Goal: Find specific page/section

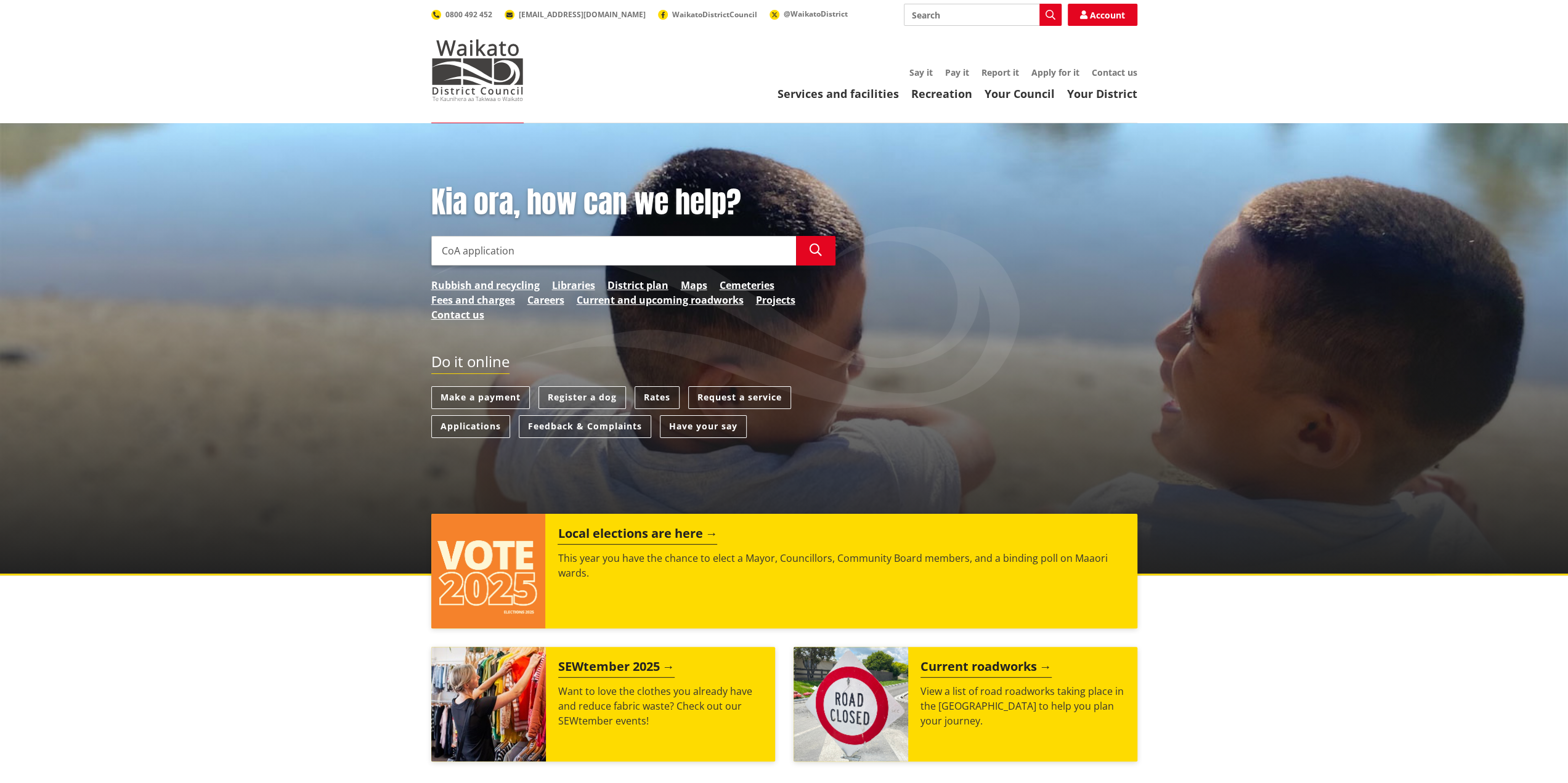
type input "CoA application"
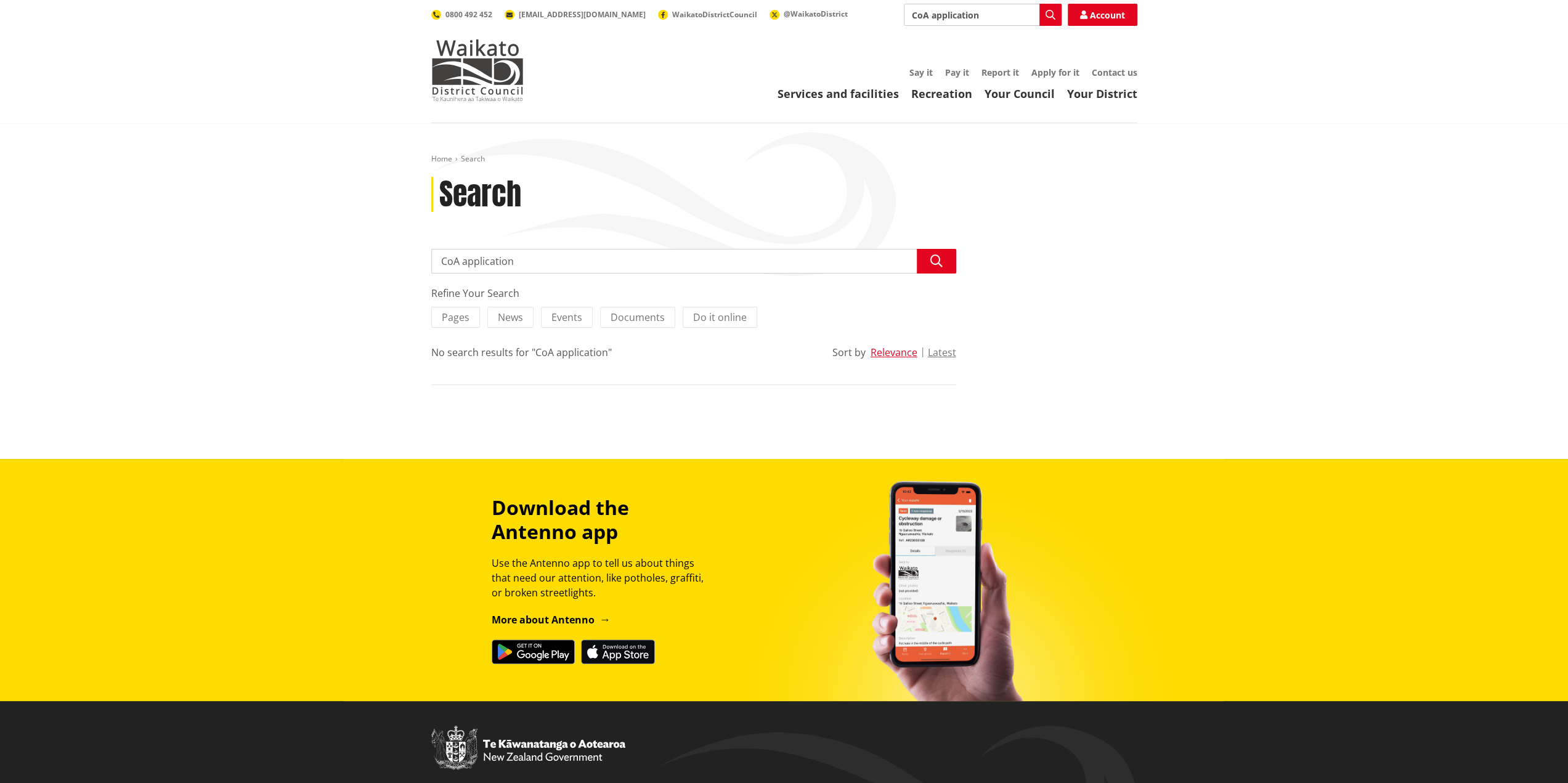
drag, startPoint x: 448, startPoint y: 262, endPoint x: 598, endPoint y: 259, distance: 150.0
click at [598, 259] on input "CoA application" at bounding box center [694, 261] width 525 height 25
type input "C"
click at [1095, 68] on link "Contact us" at bounding box center [1114, 72] width 46 height 12
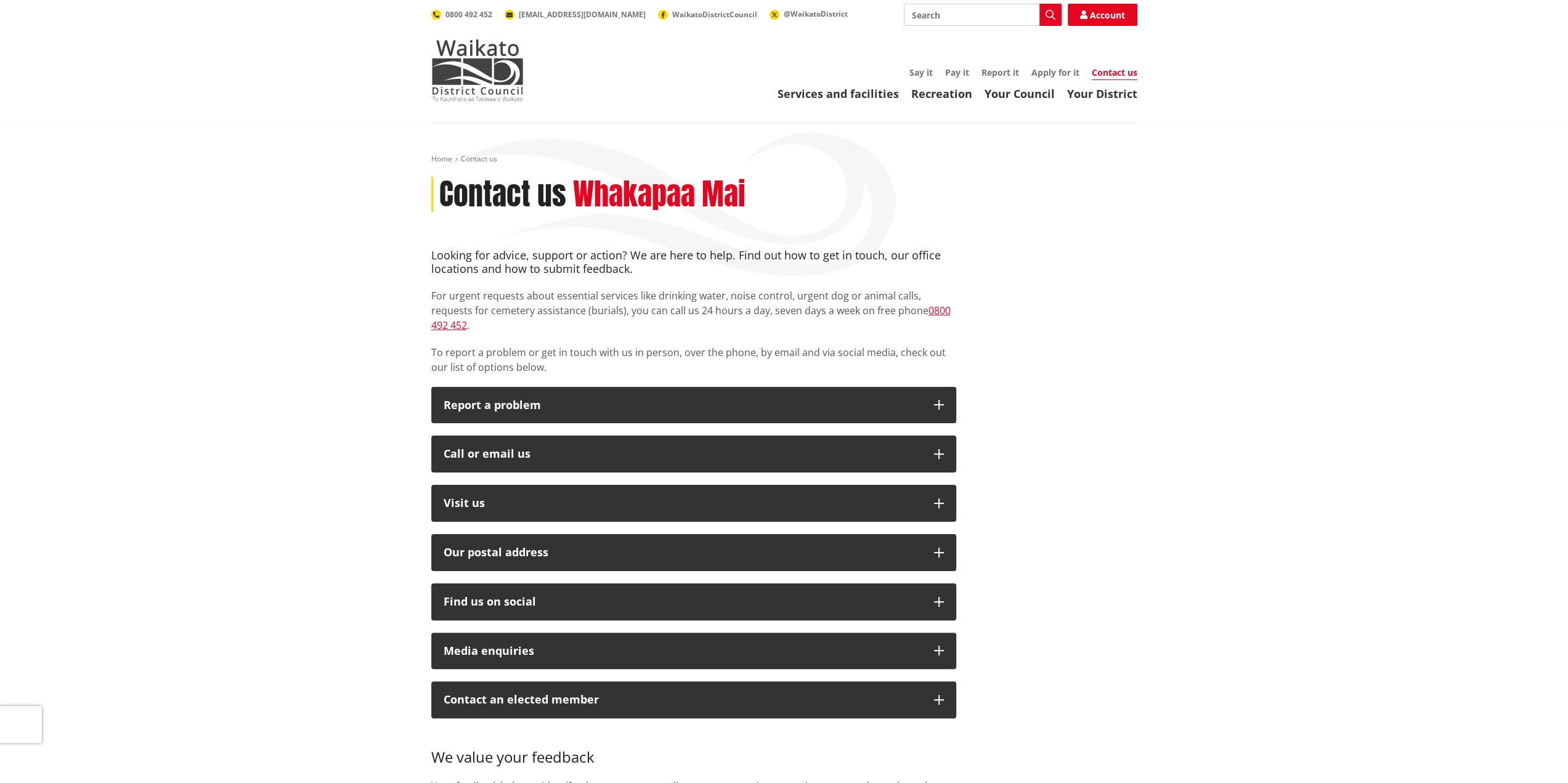
click at [1057, 71] on link "Apply for it" at bounding box center [1056, 72] width 48 height 12
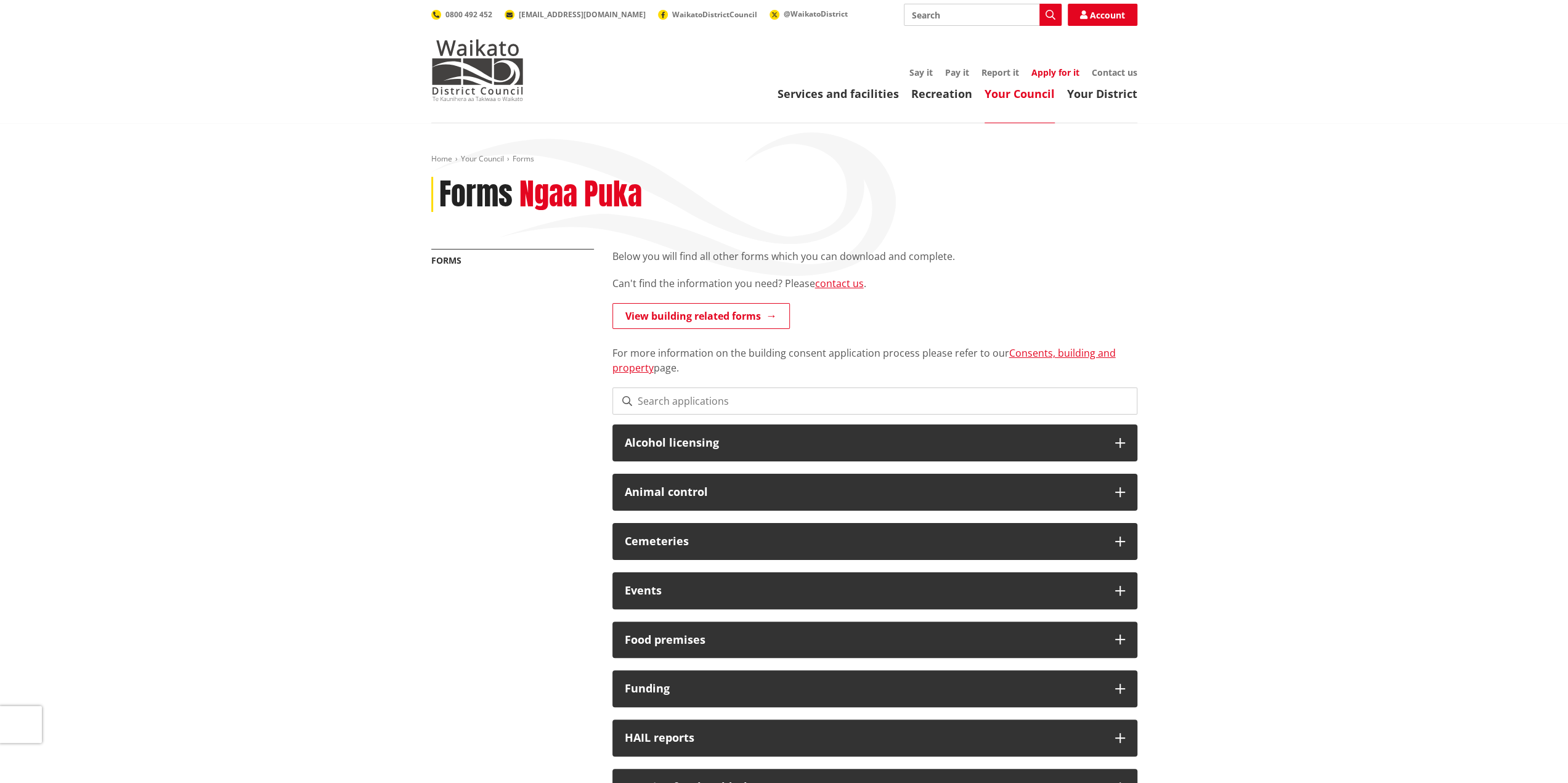
click at [1058, 72] on link "Apply for it" at bounding box center [1056, 72] width 48 height 12
click at [716, 318] on link "View building related forms" at bounding box center [701, 316] width 177 height 26
drag, startPoint x: 943, startPoint y: 201, endPoint x: 956, endPoint y: 200, distance: 13.0
click at [828, 286] on link "contact us" at bounding box center [839, 284] width 49 height 14
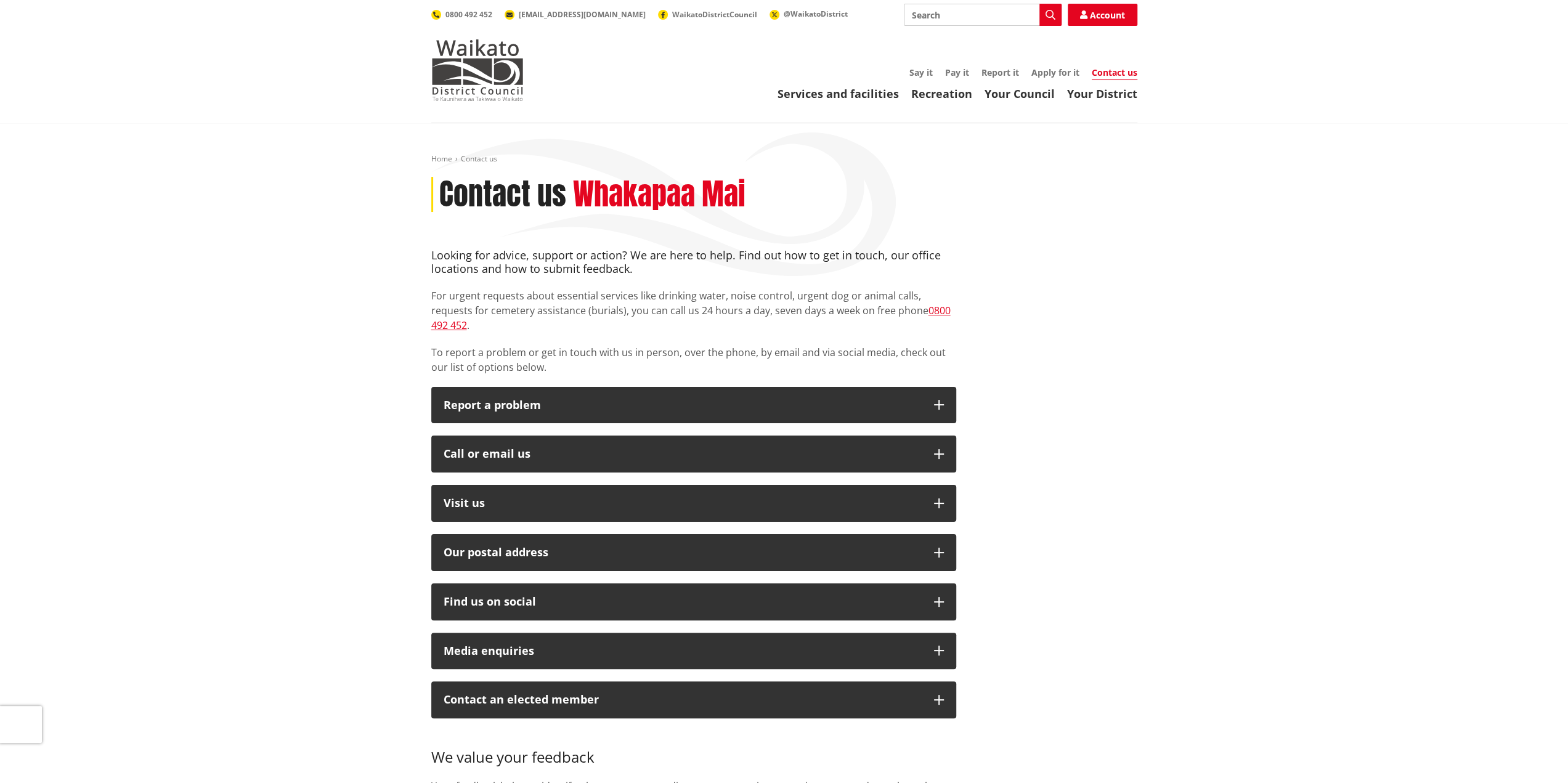
click at [1106, 78] on link "Contact us" at bounding box center [1114, 73] width 46 height 14
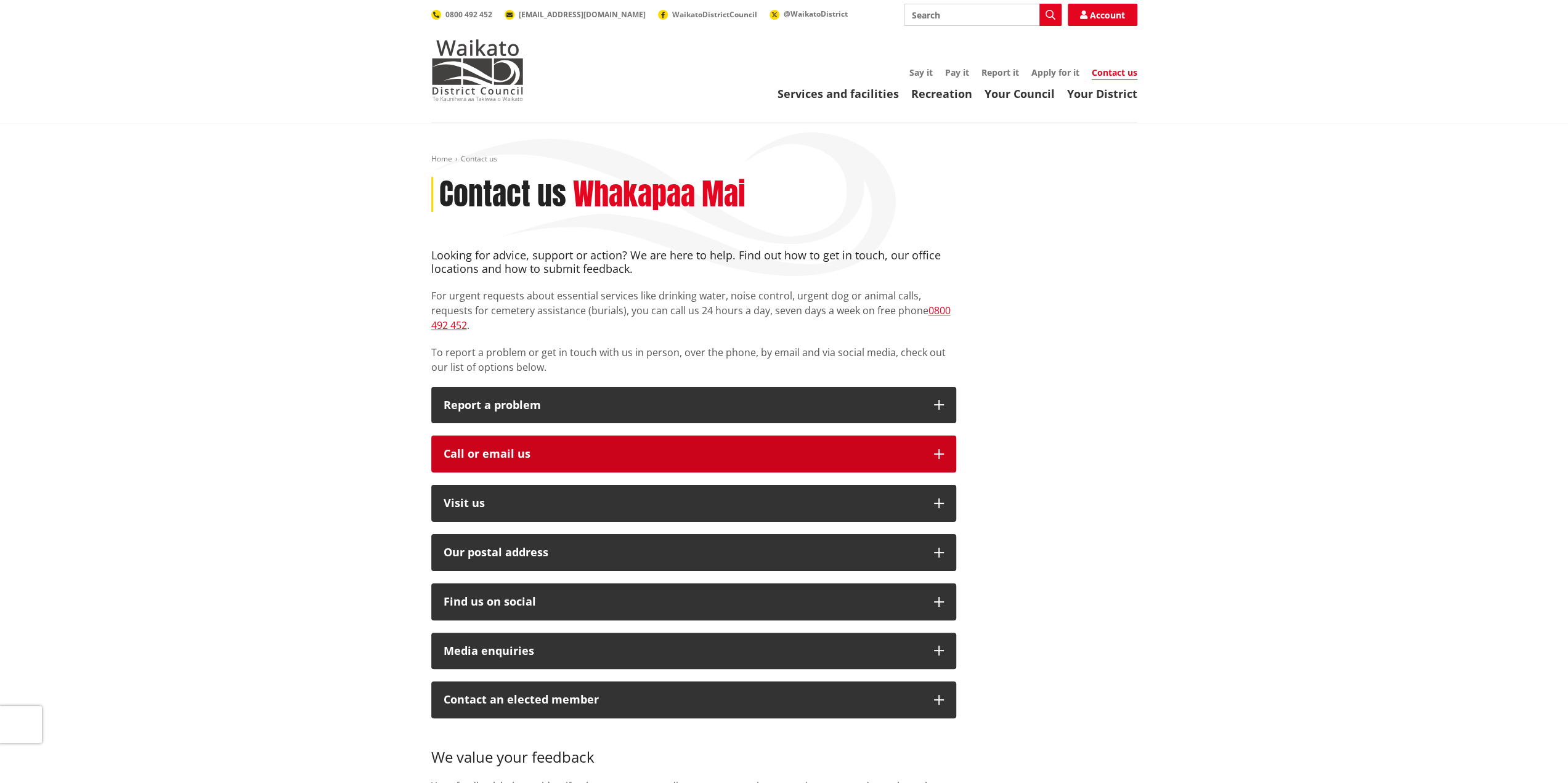
click at [502, 448] on div "Call or email us" at bounding box center [683, 454] width 478 height 12
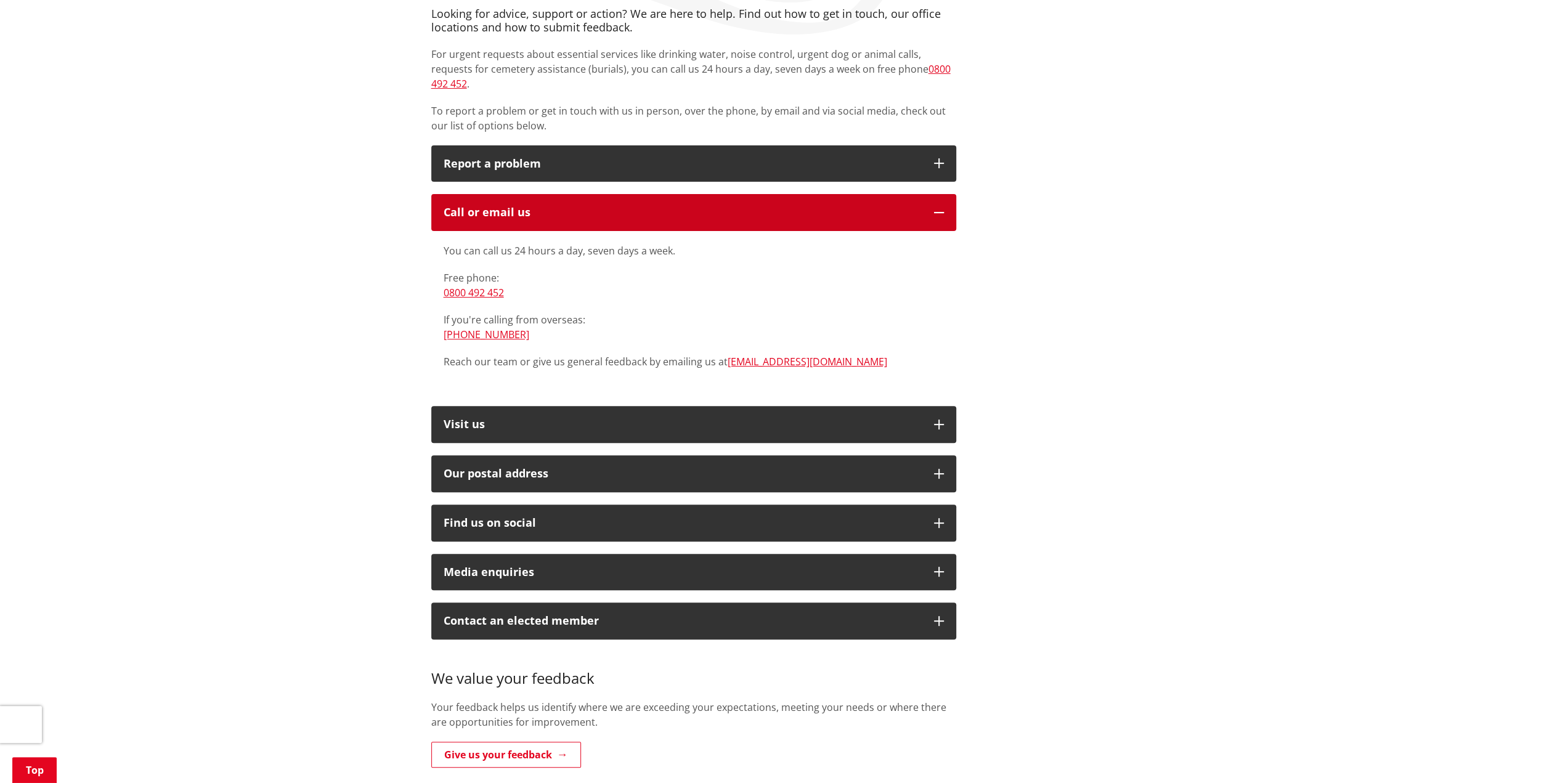
scroll to position [123, 0]
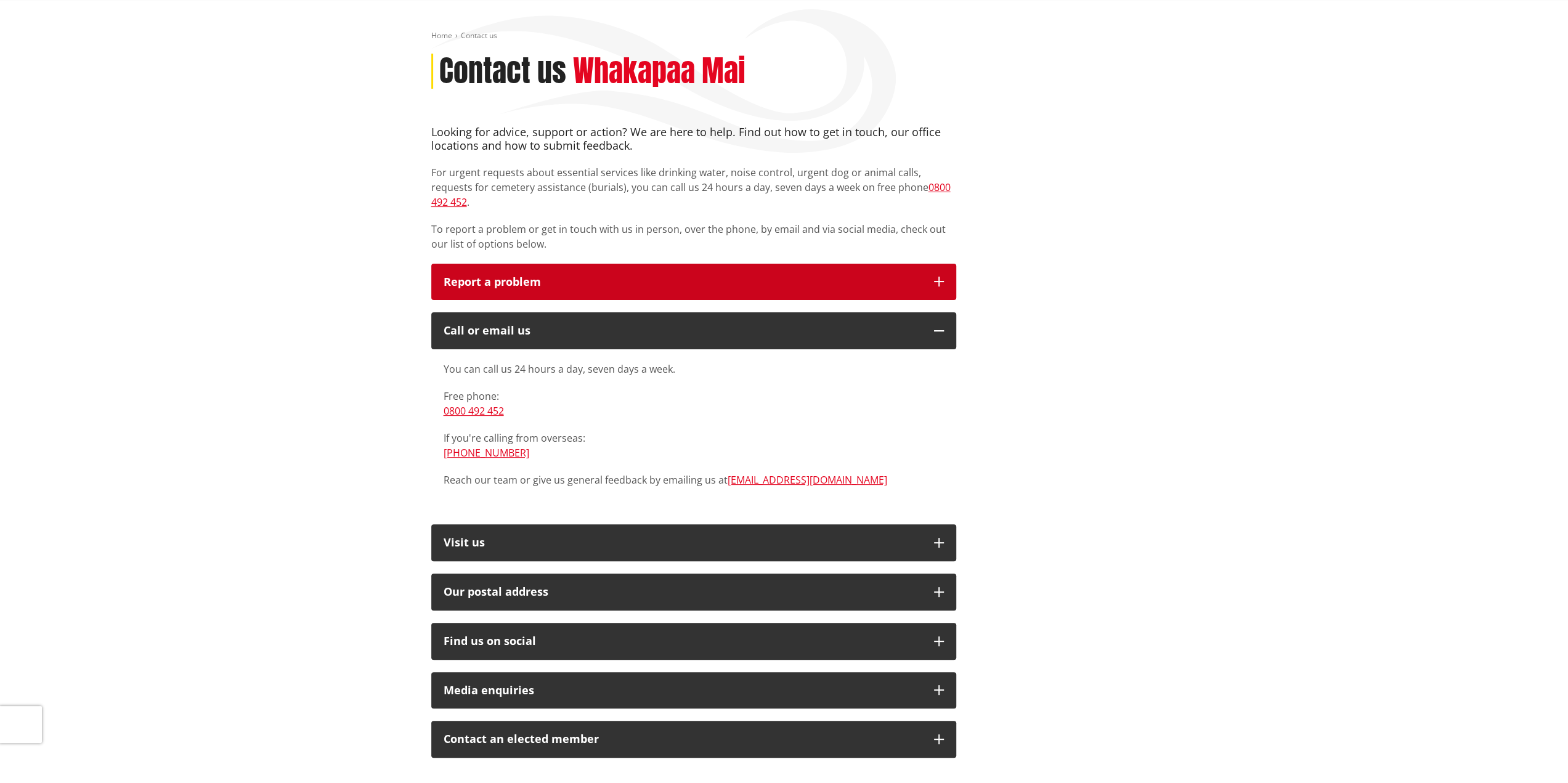
click at [482, 276] on p "Report a problem" at bounding box center [683, 282] width 478 height 12
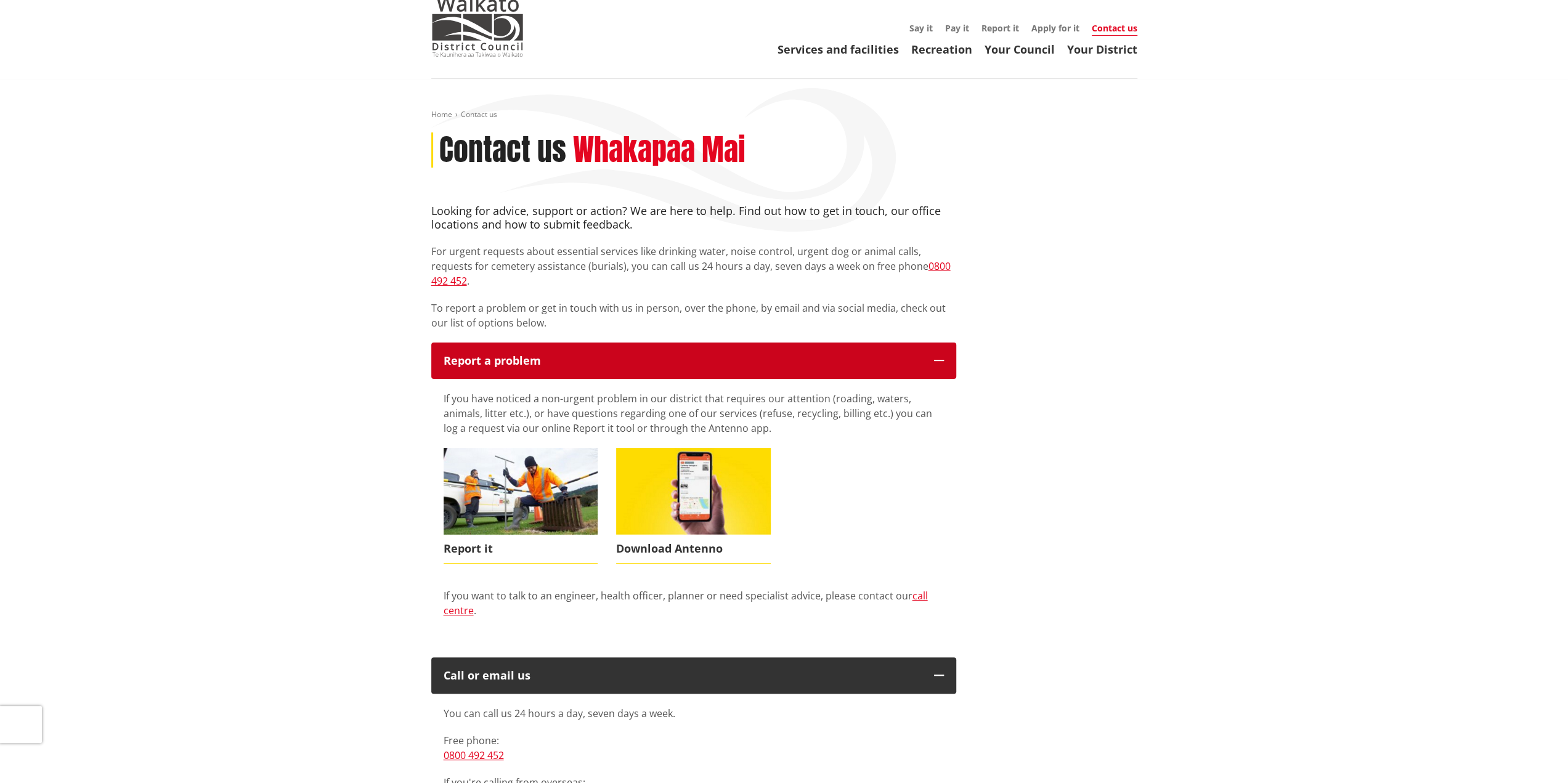
scroll to position [0, 0]
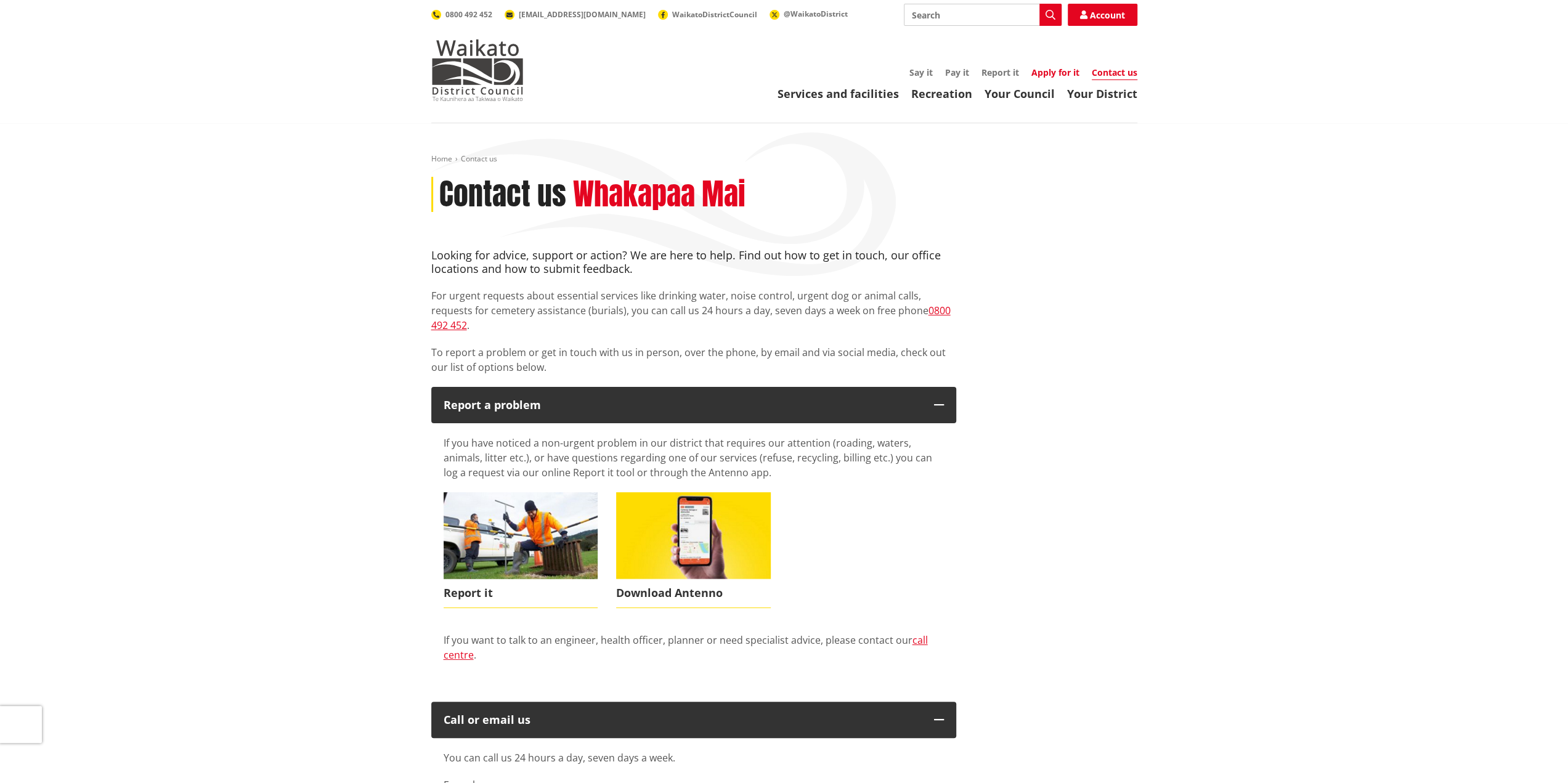
click at [1053, 72] on link "Apply for it" at bounding box center [1056, 72] width 48 height 12
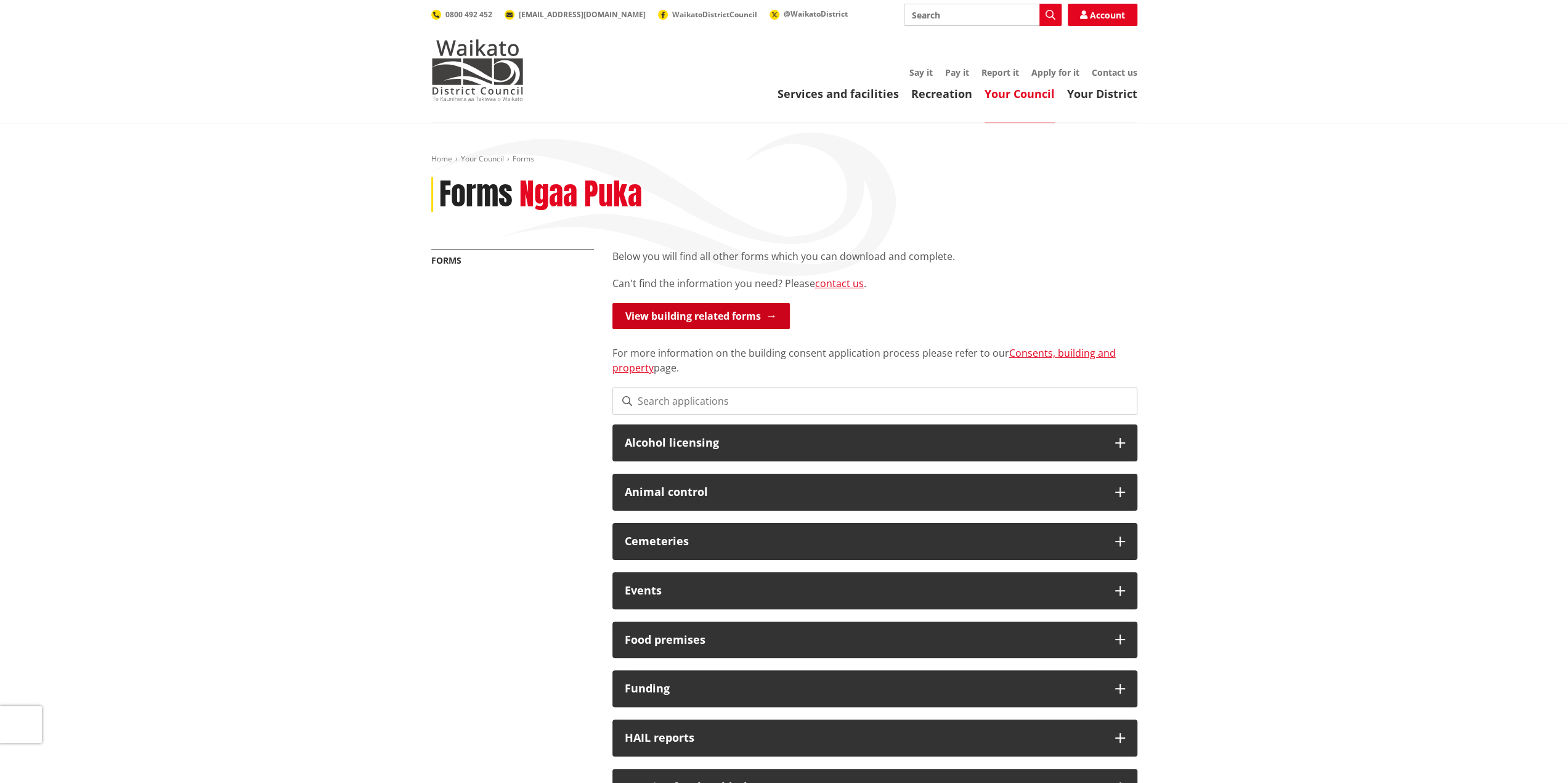
click at [732, 320] on link "View building related forms" at bounding box center [701, 316] width 177 height 26
click at [736, 313] on link "View building related forms" at bounding box center [701, 316] width 177 height 26
